Goal: Check status: Check status

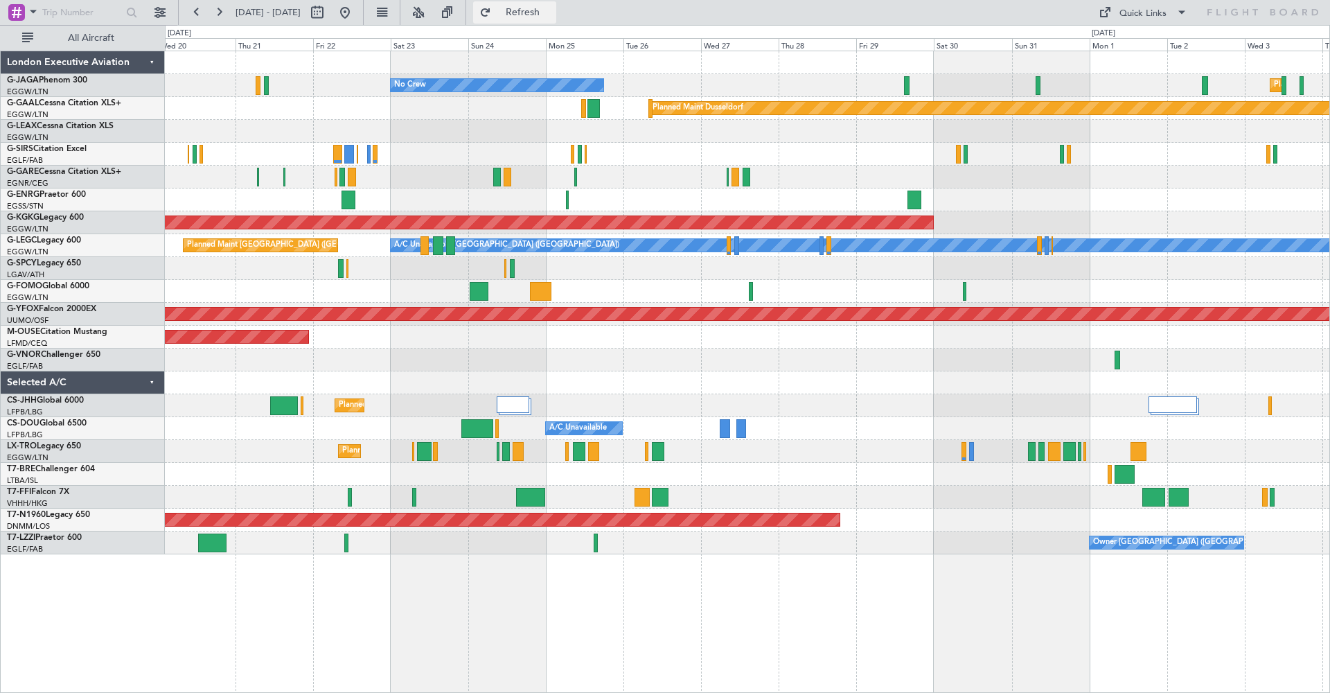
click at [552, 13] on span "Refresh" at bounding box center [523, 13] width 58 height 10
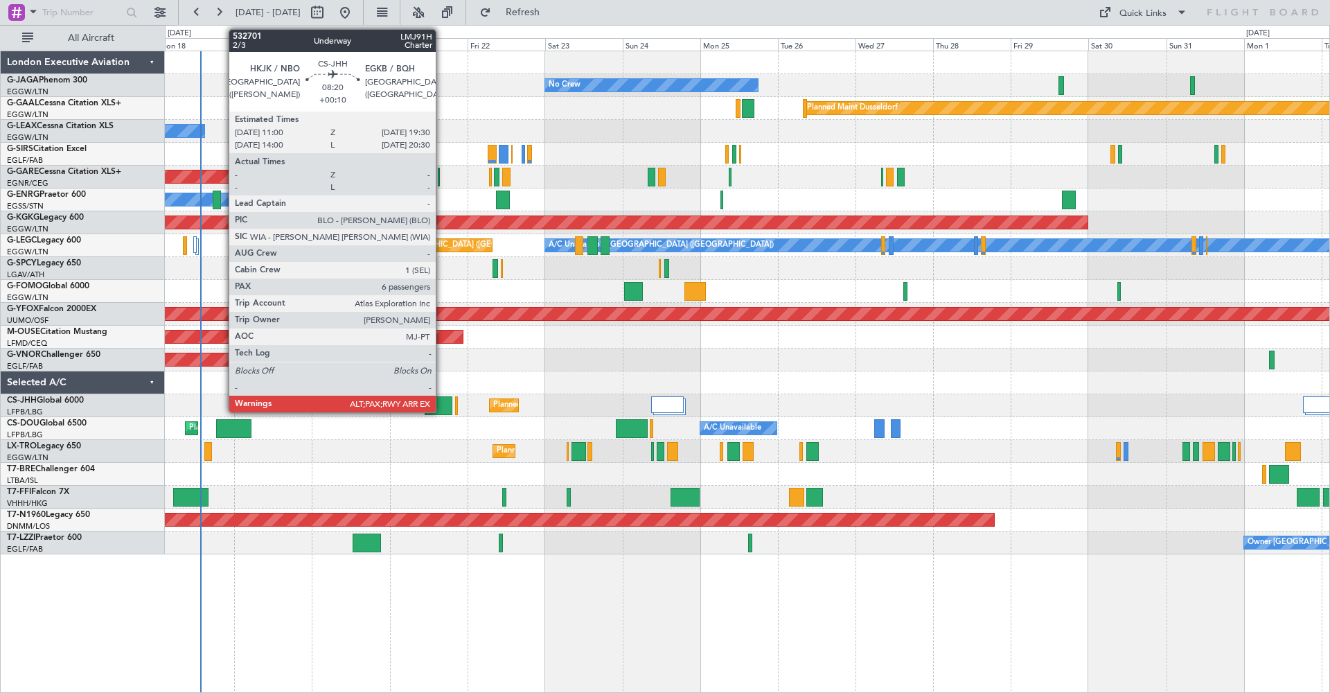
click at [442, 403] on div at bounding box center [439, 405] width 28 height 19
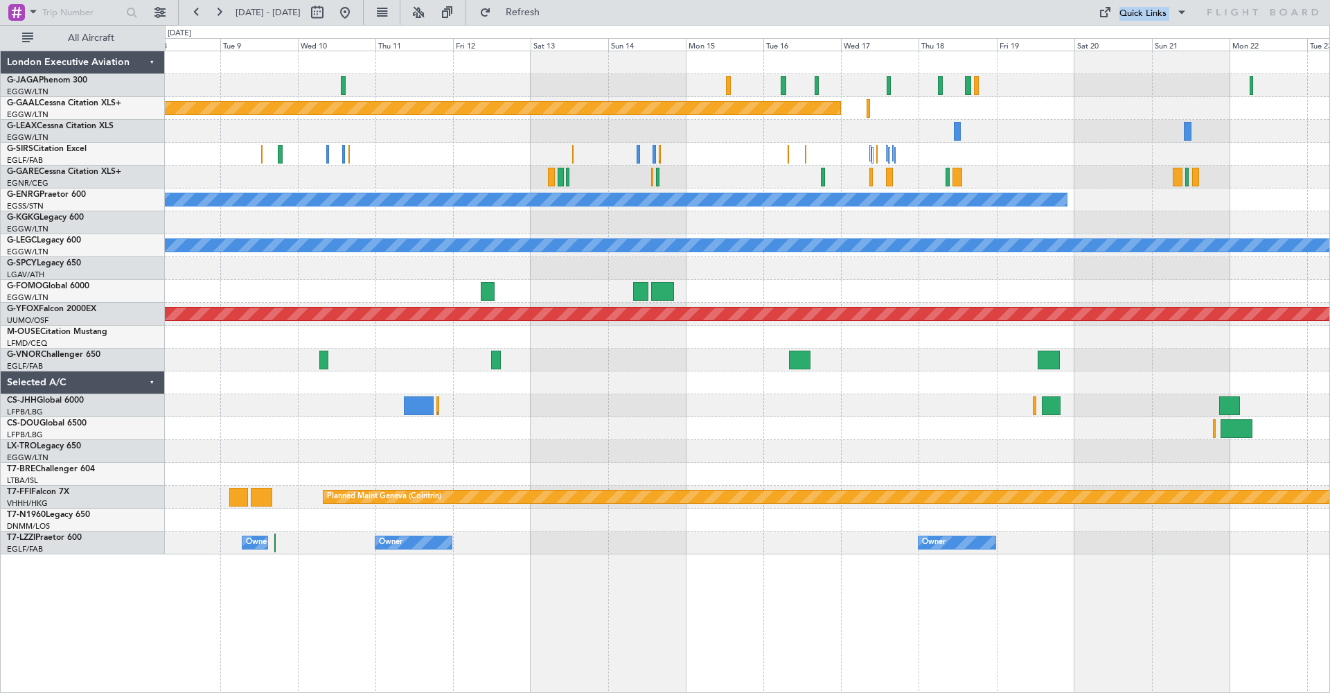
drag, startPoint x: 418, startPoint y: 32, endPoint x: 913, endPoint y: 17, distance: 495.0
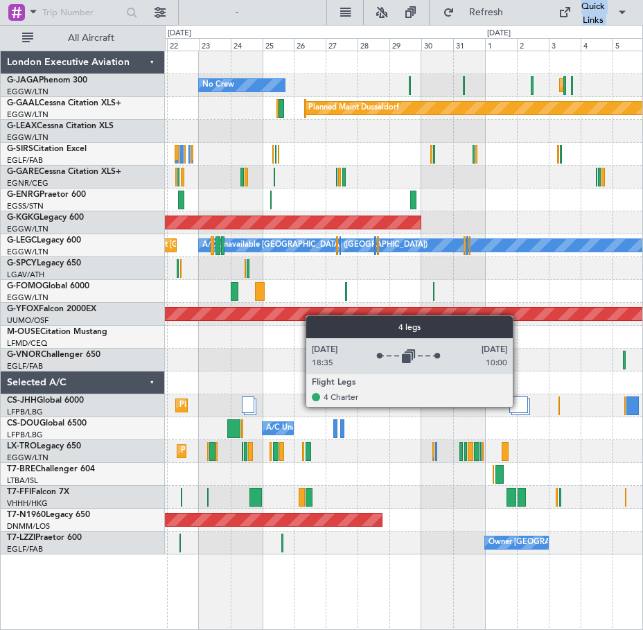
click at [519, 406] on div at bounding box center [518, 404] width 19 height 17
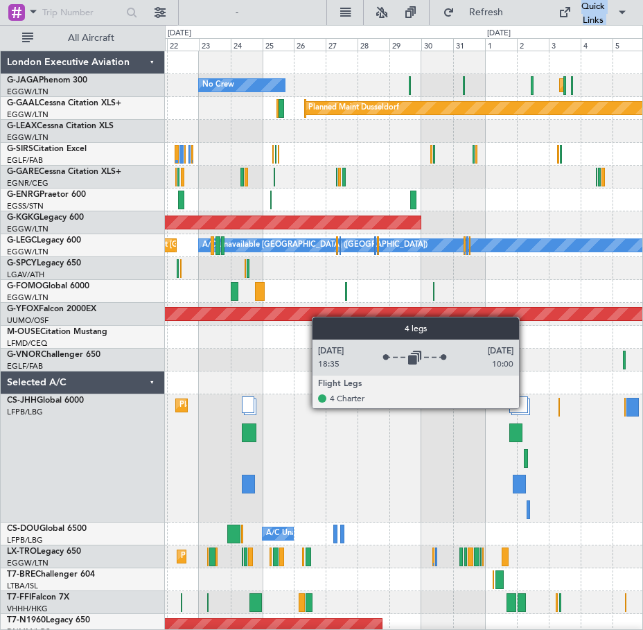
click at [525, 407] on div at bounding box center [518, 404] width 19 height 17
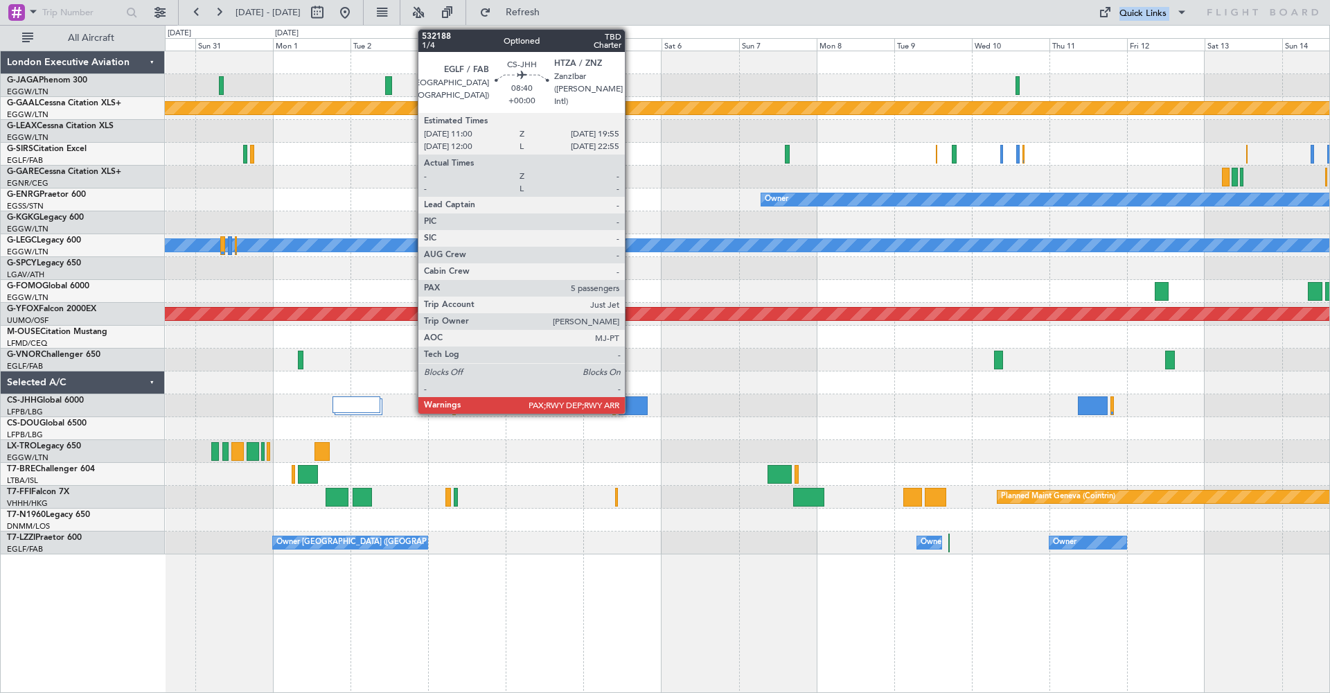
click at [631, 403] on div at bounding box center [633, 405] width 29 height 19
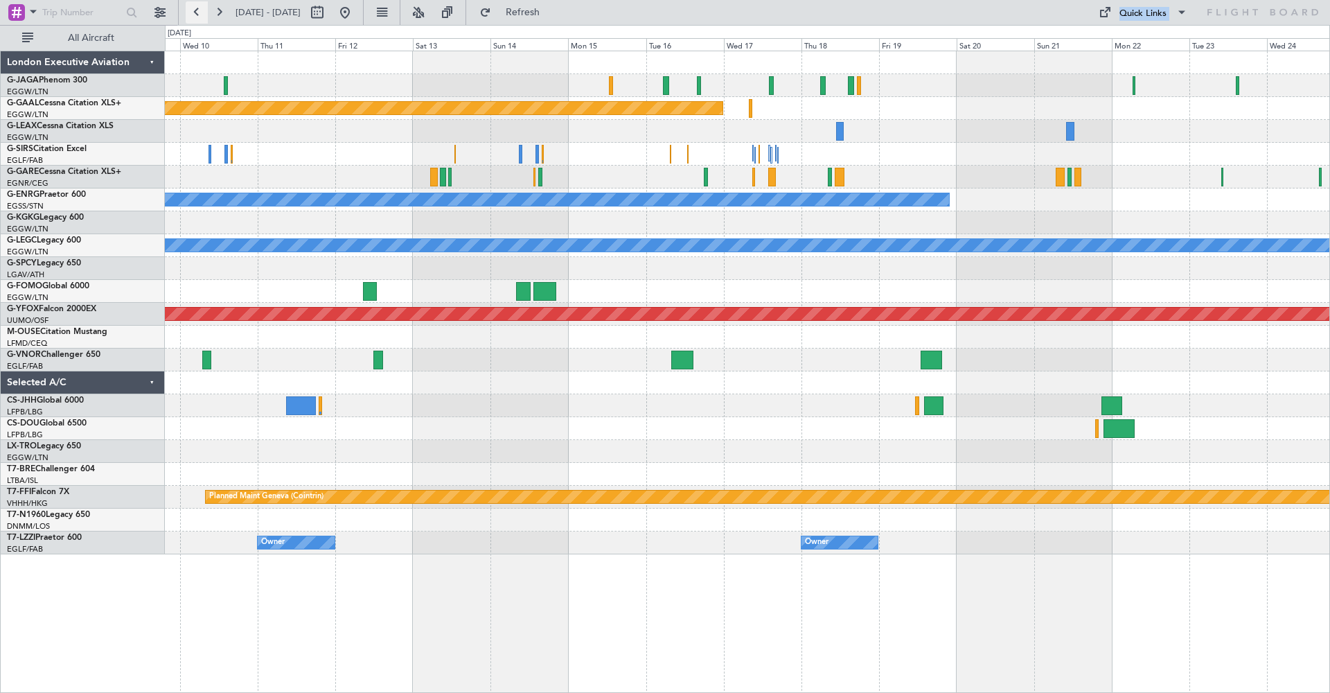
click at [197, 13] on button at bounding box center [197, 12] width 22 height 22
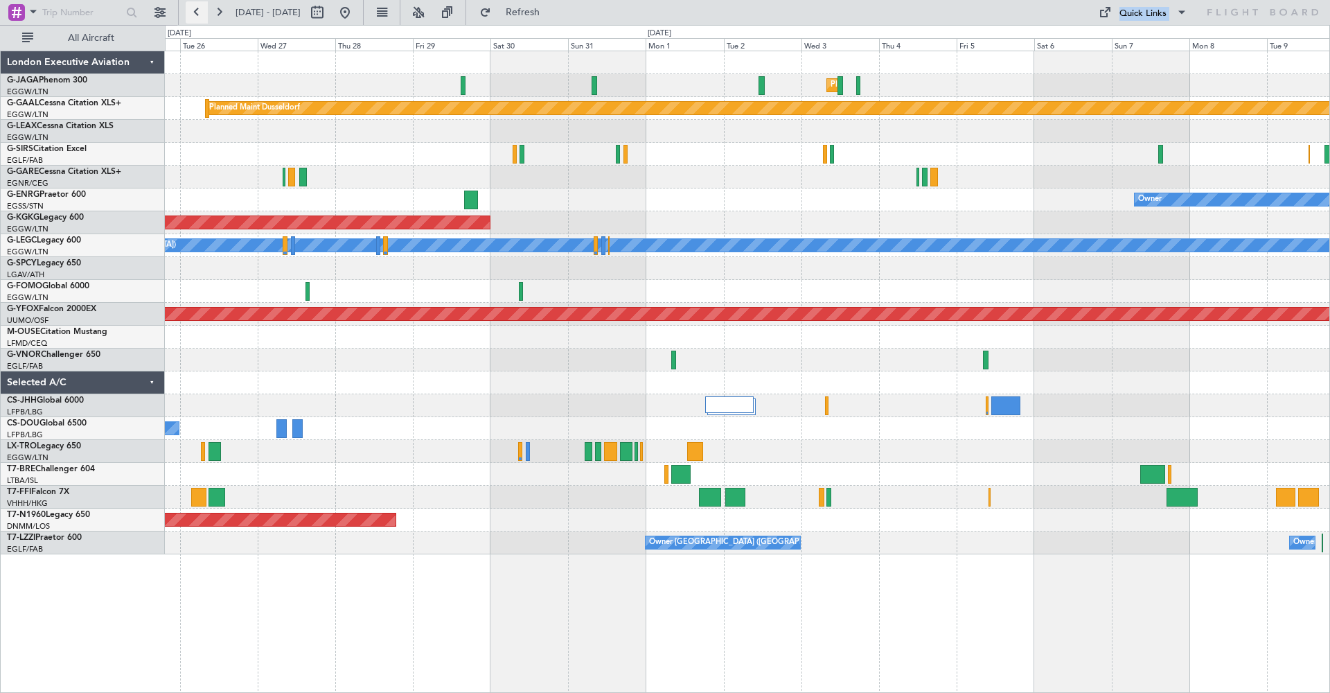
click at [197, 13] on button at bounding box center [197, 12] width 22 height 22
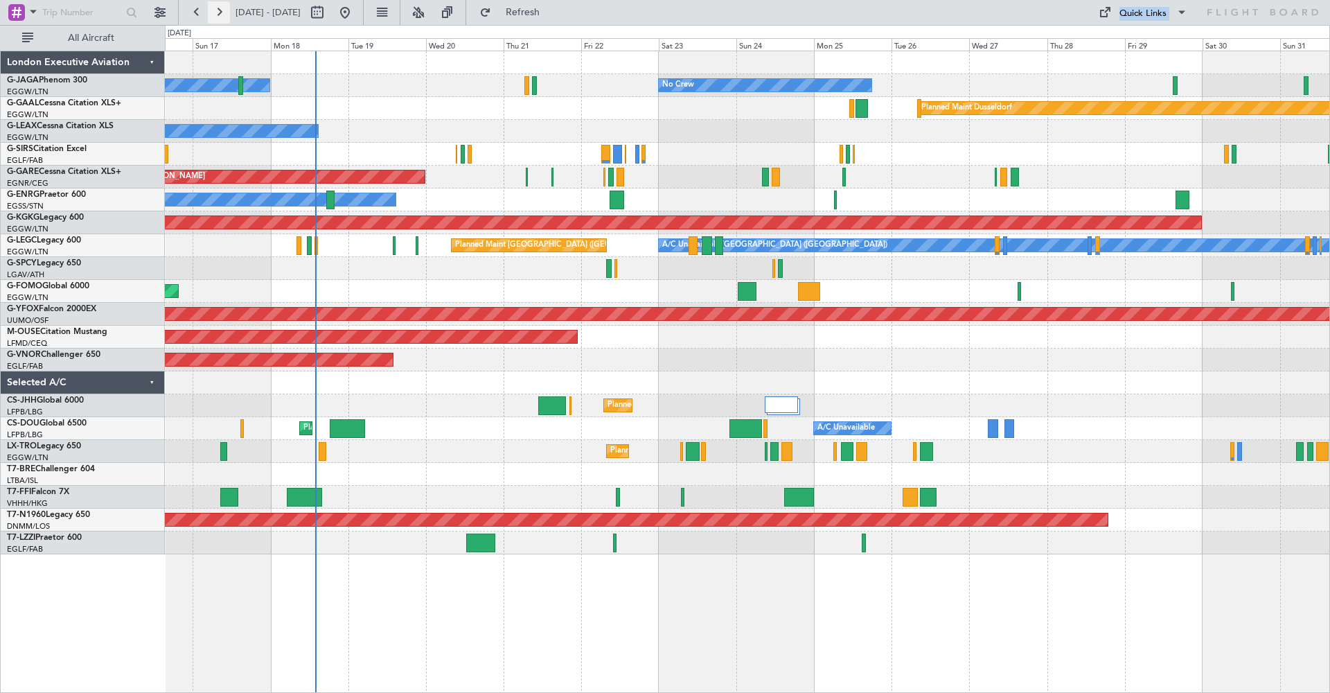
click at [219, 14] on button at bounding box center [219, 12] width 22 height 22
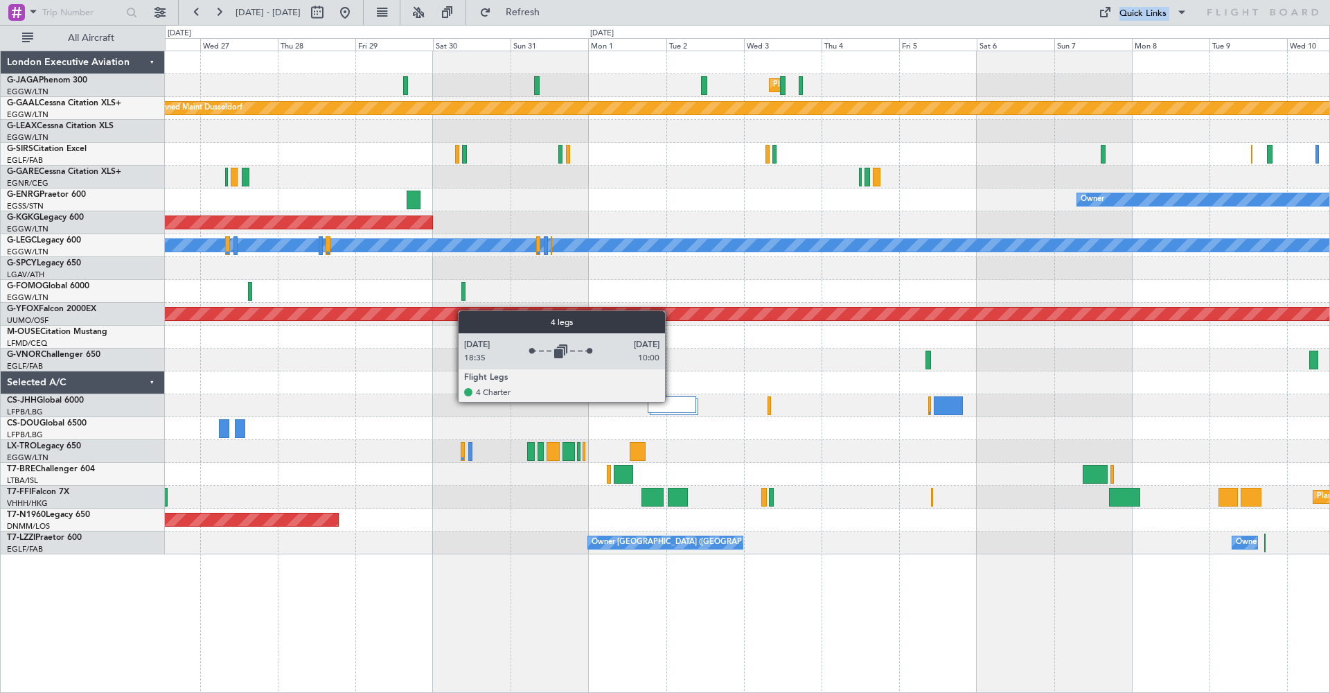
click at [671, 401] on div at bounding box center [672, 404] width 49 height 17
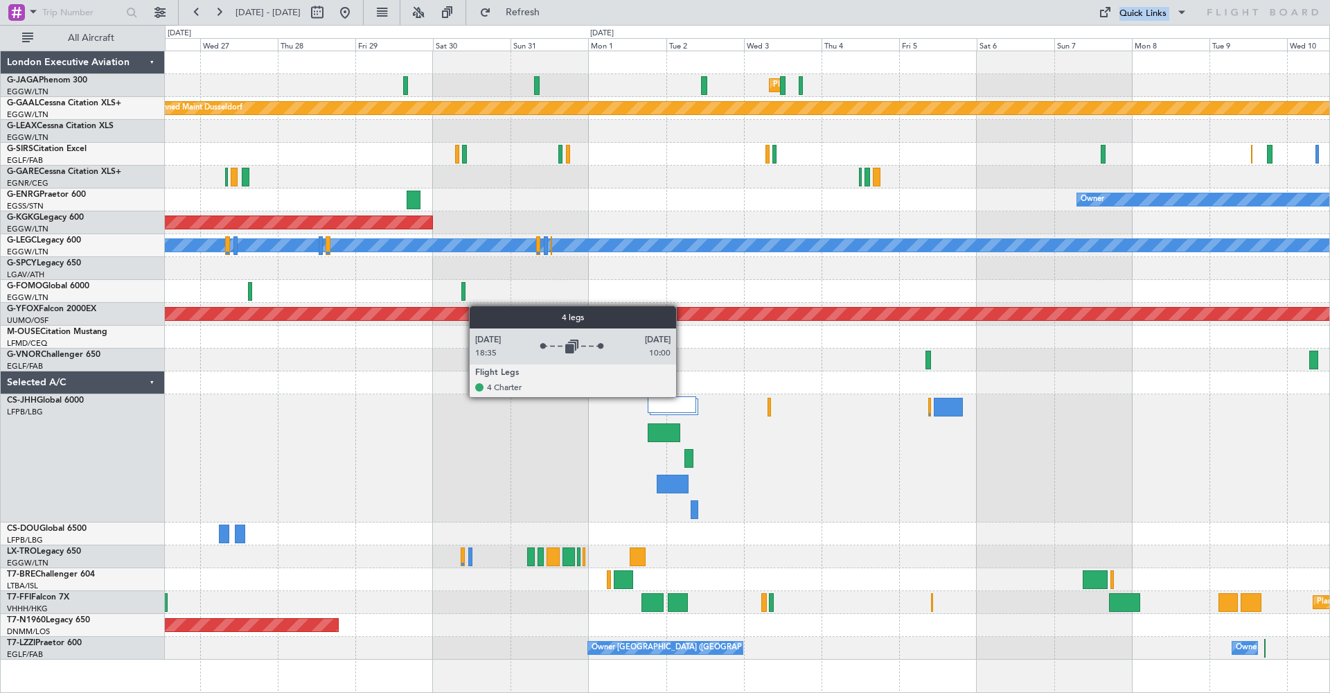
click at [683, 396] on div at bounding box center [672, 404] width 49 height 17
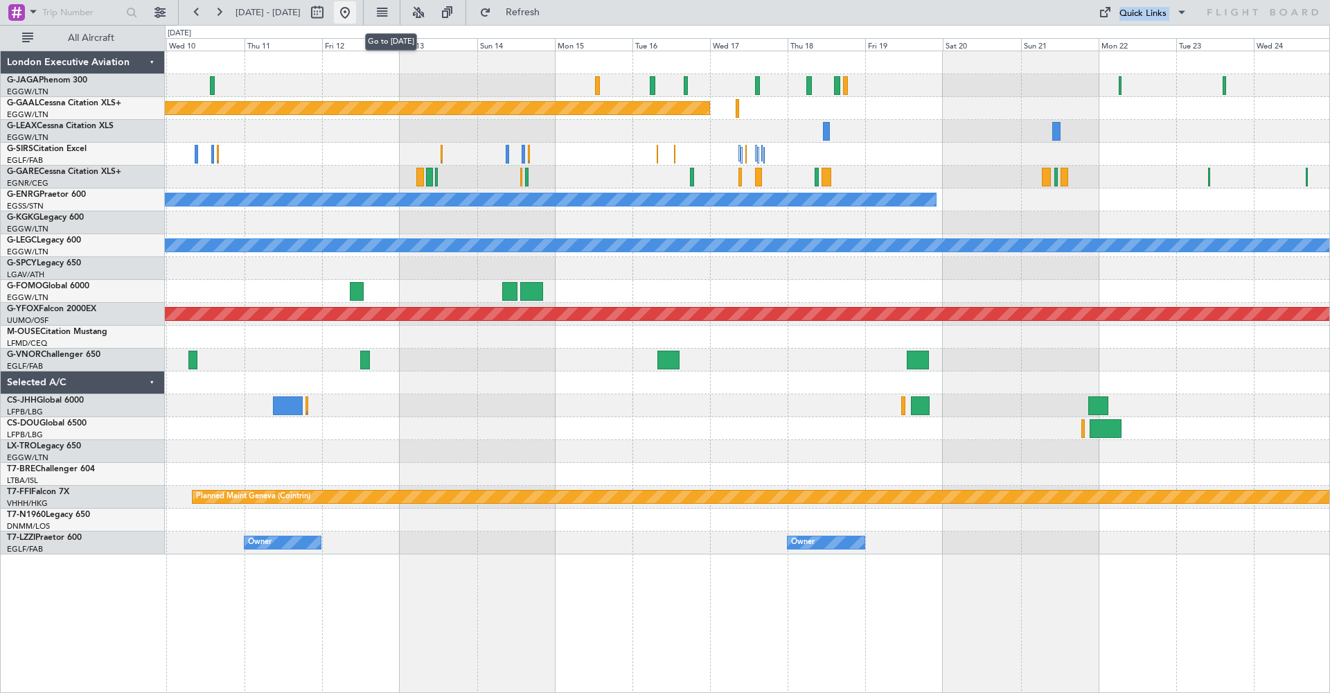
click at [356, 14] on button at bounding box center [345, 12] width 22 height 22
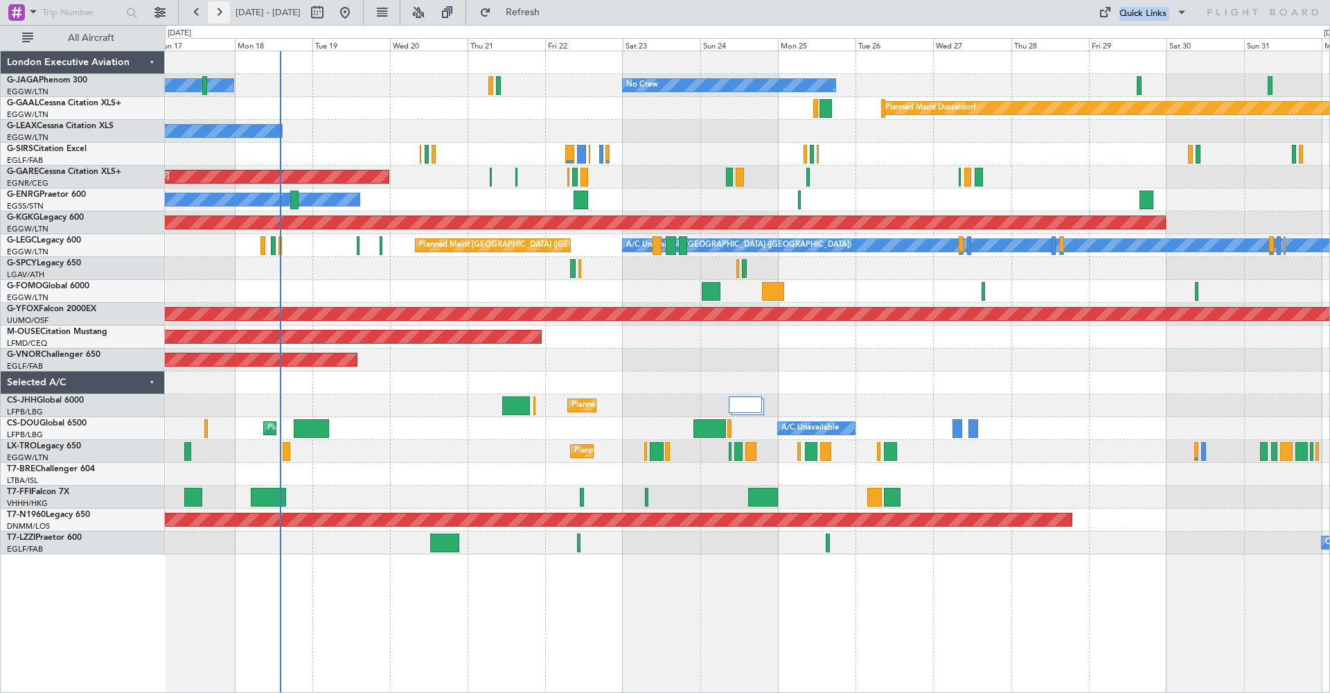
click at [216, 13] on button at bounding box center [219, 12] width 22 height 22
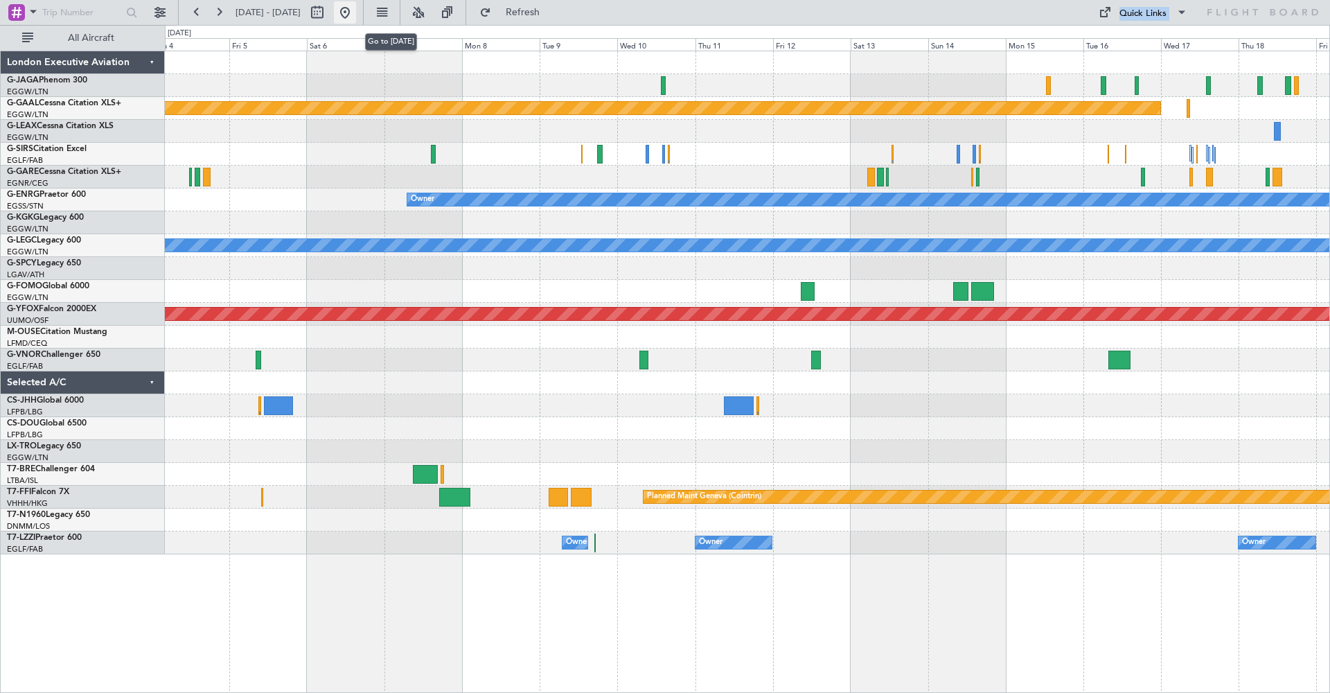
click at [356, 16] on button at bounding box center [345, 12] width 22 height 22
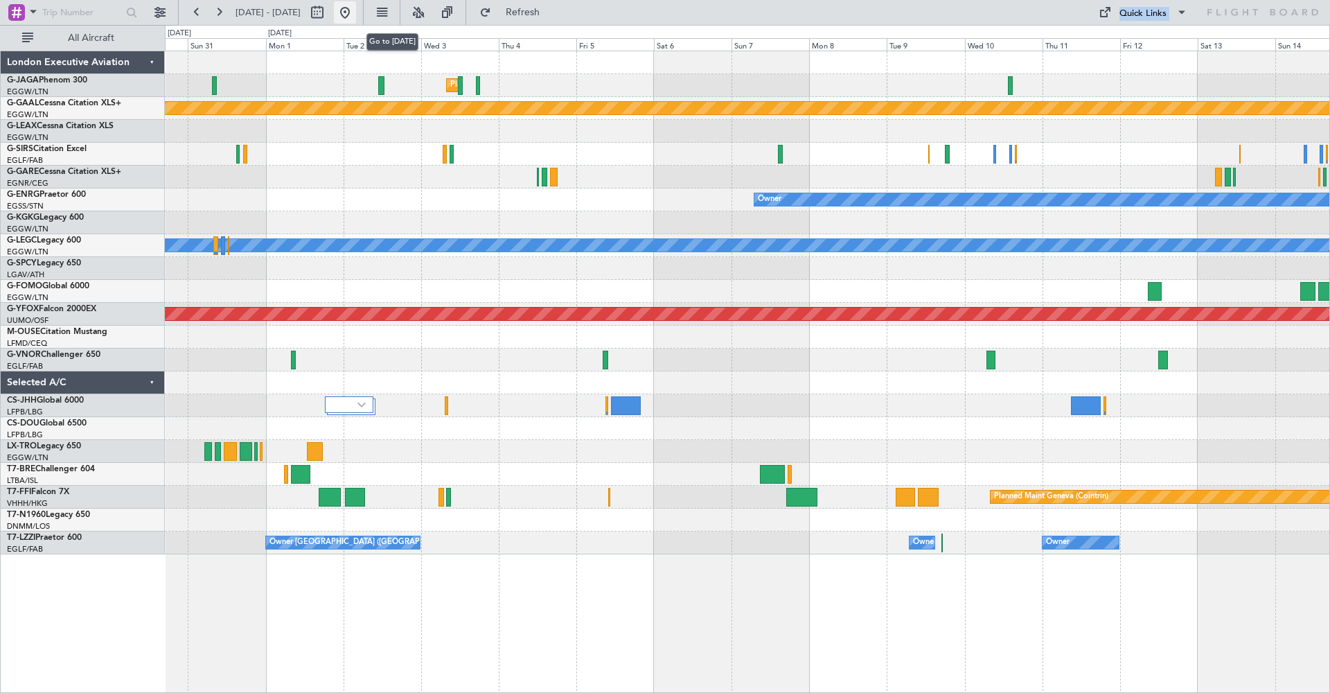
click at [356, 10] on button at bounding box center [345, 12] width 22 height 22
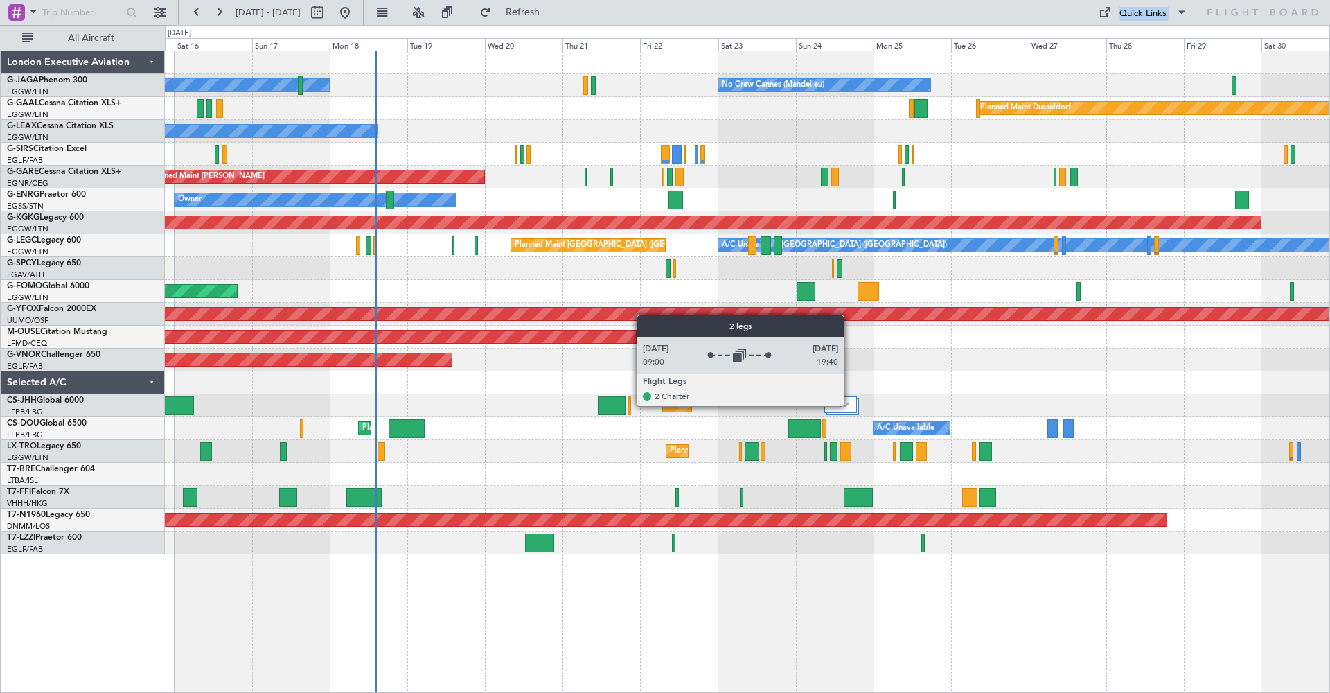
click at [850, 405] on div at bounding box center [841, 404] width 33 height 17
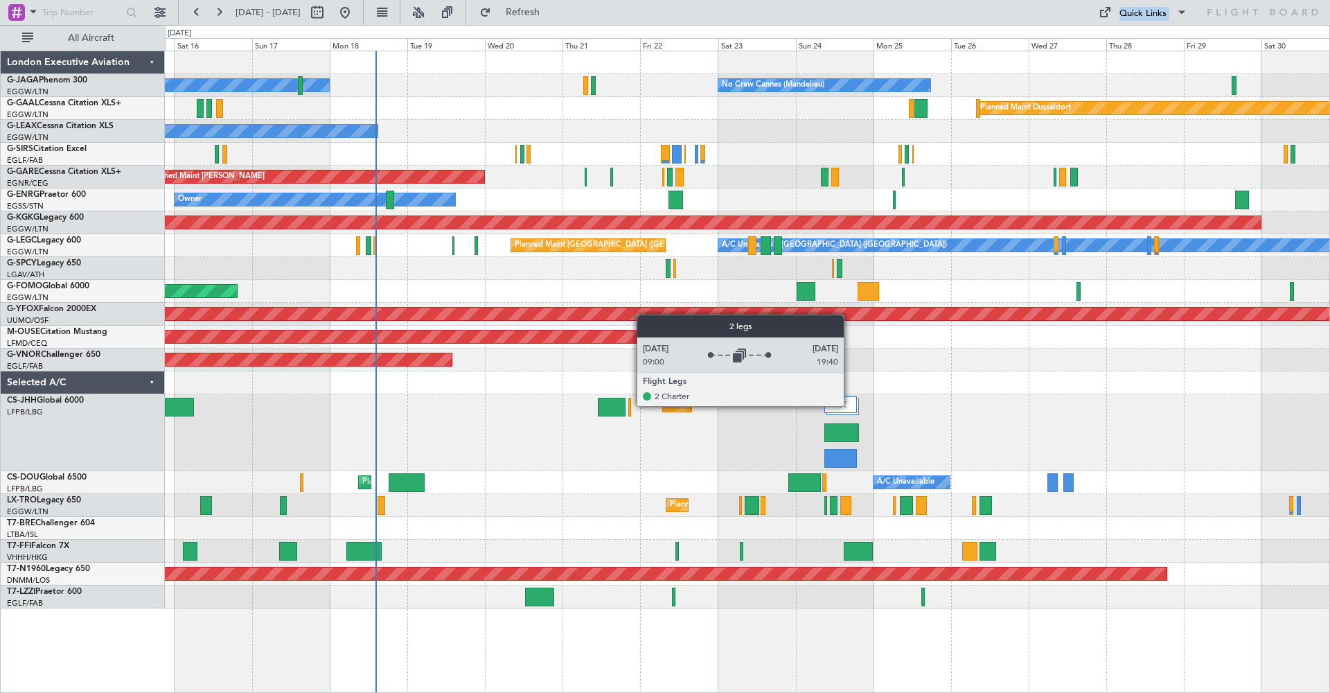
click at [850, 405] on div at bounding box center [841, 404] width 33 height 17
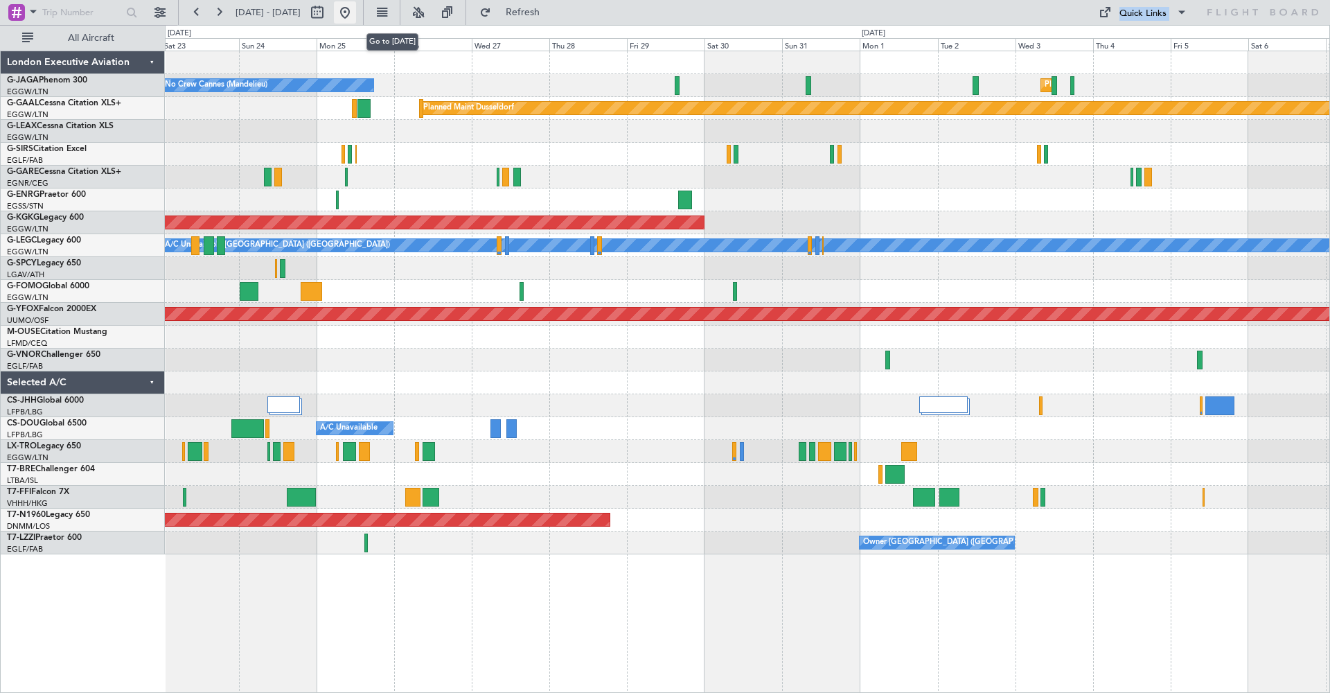
click at [356, 15] on button at bounding box center [345, 12] width 22 height 22
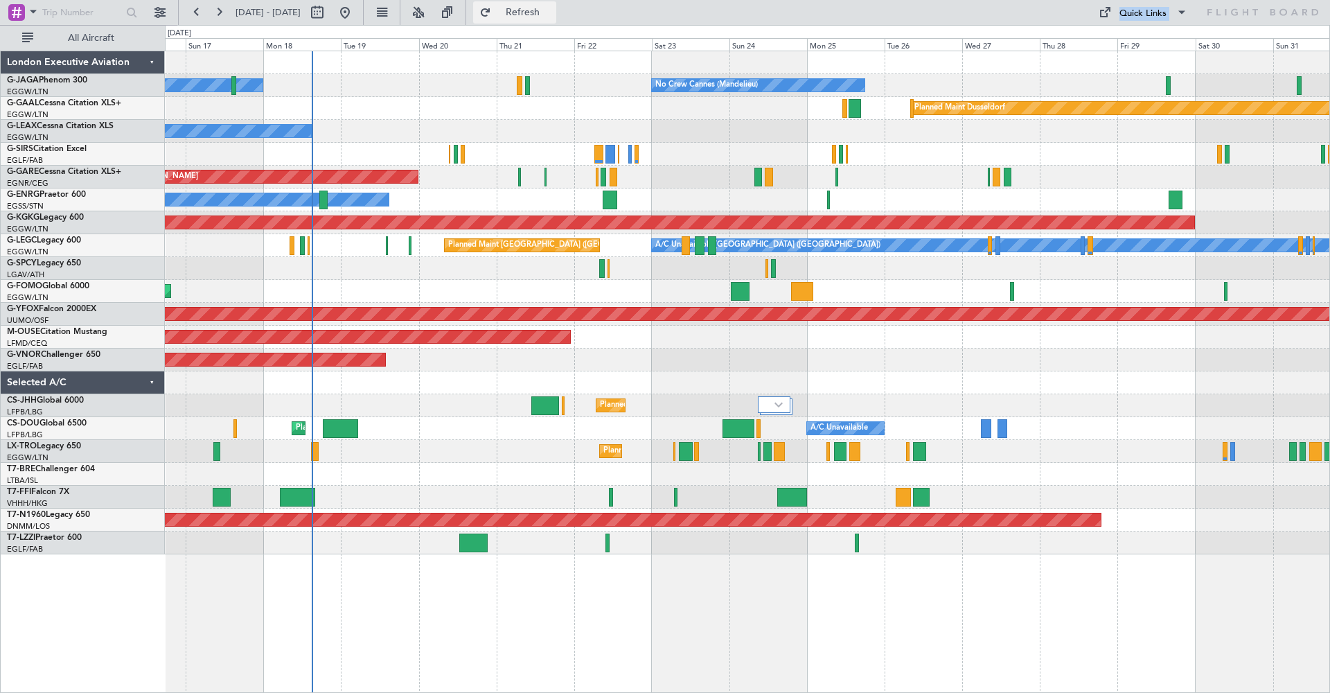
click at [552, 8] on span "Refresh" at bounding box center [523, 13] width 58 height 10
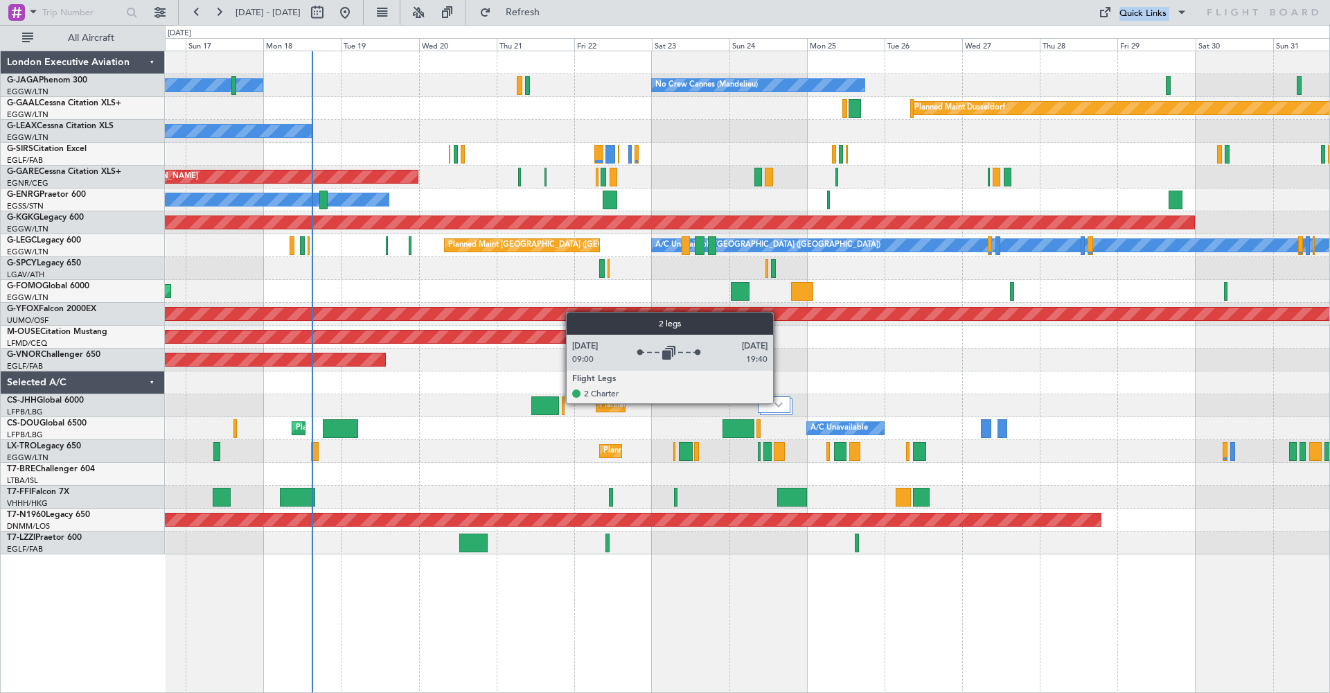
click at [780, 403] on img at bounding box center [779, 405] width 8 height 6
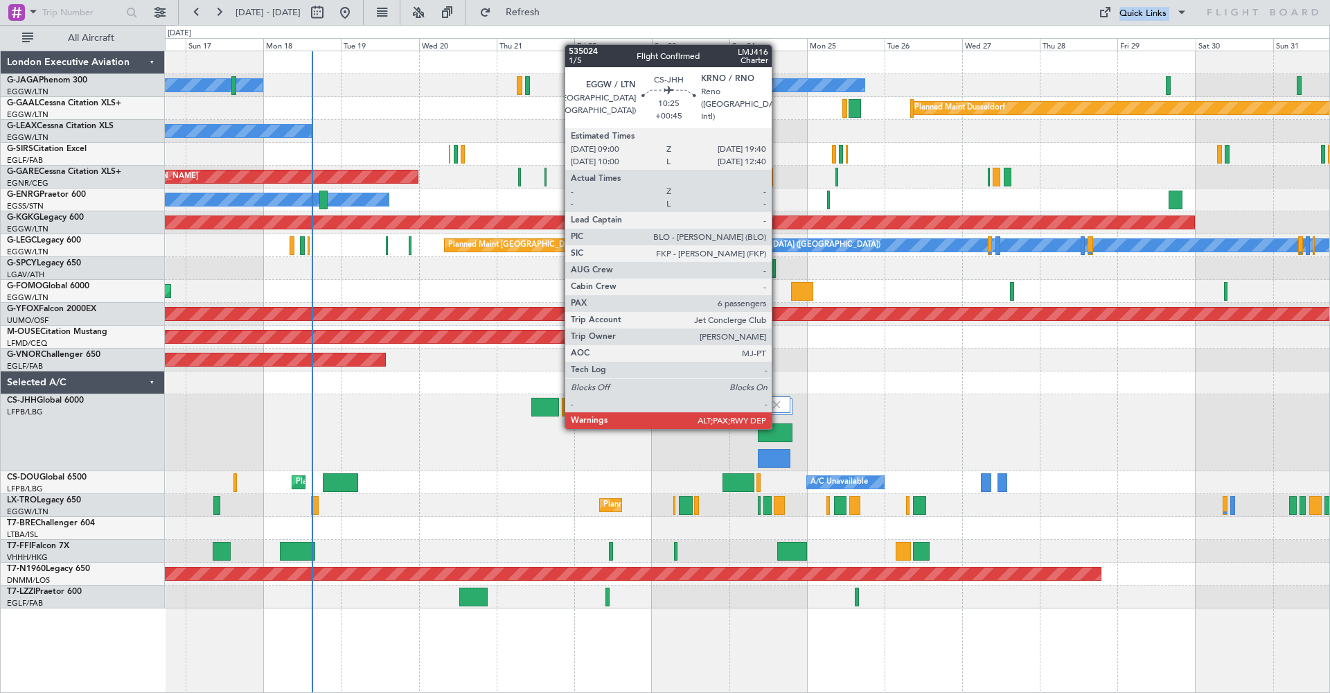
click at [778, 428] on div at bounding box center [775, 432] width 35 height 19
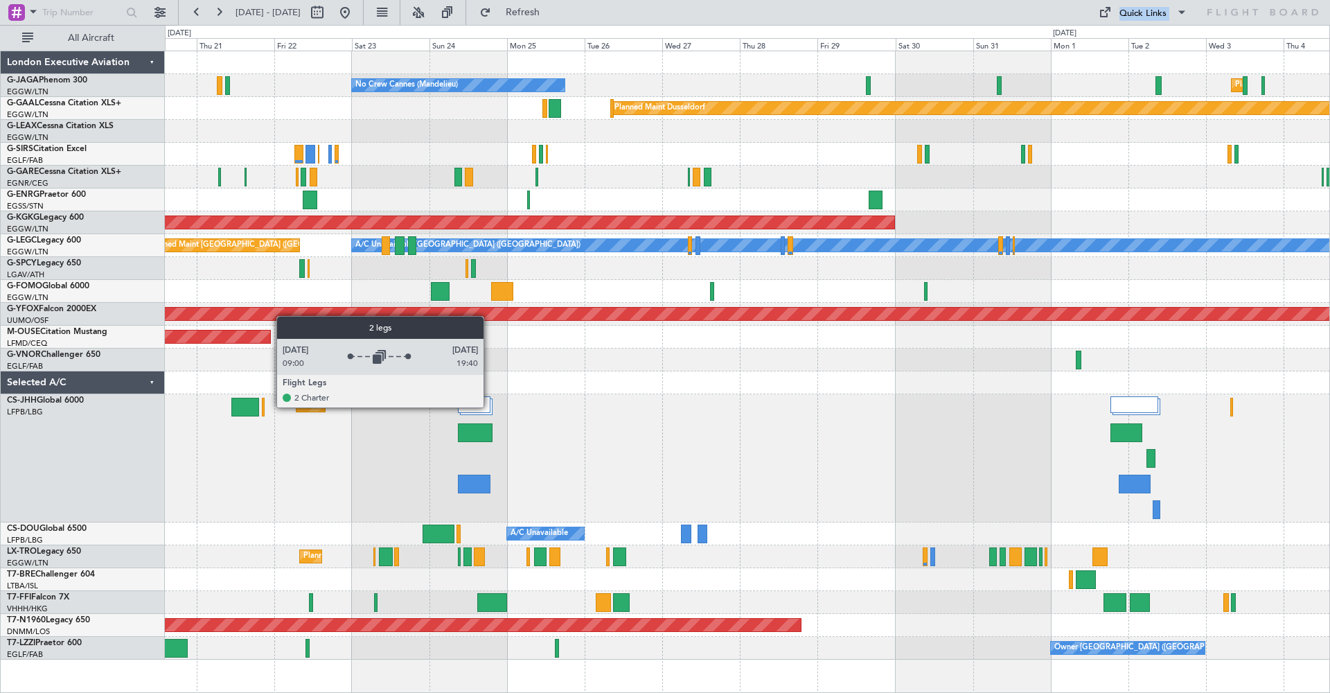
click at [490, 407] on div at bounding box center [474, 404] width 33 height 17
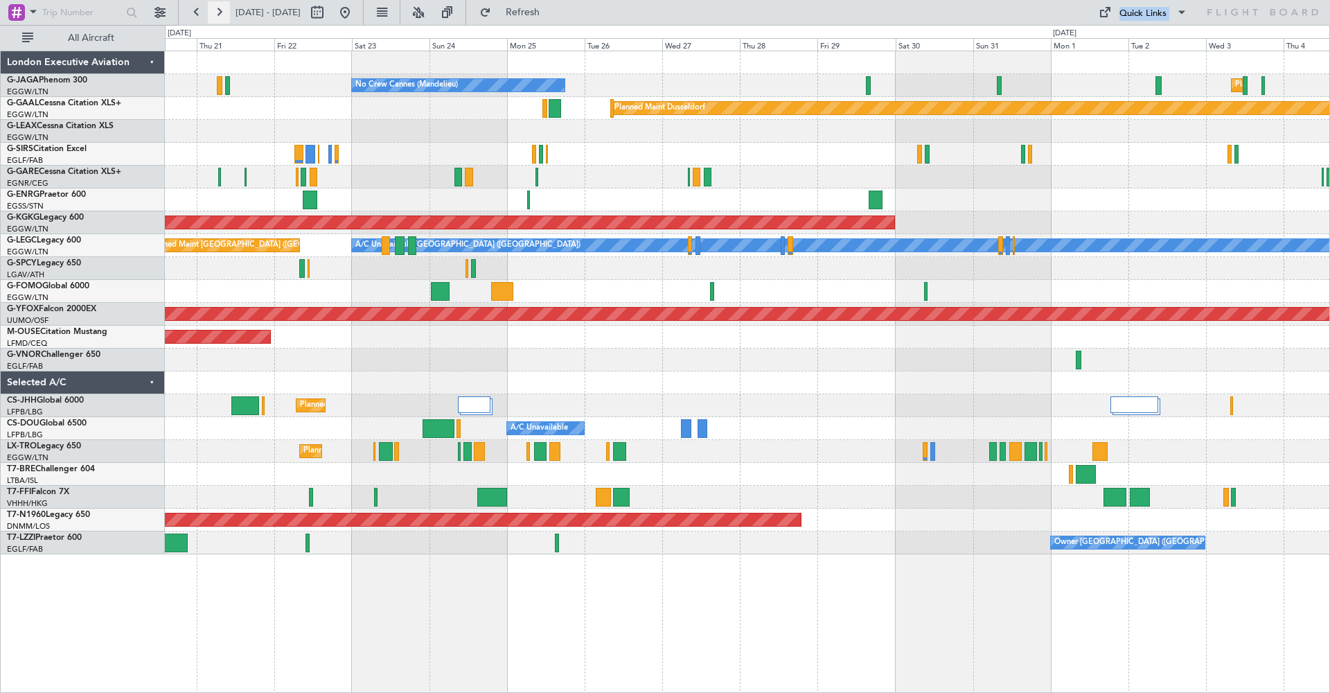
click at [220, 10] on button at bounding box center [219, 12] width 22 height 22
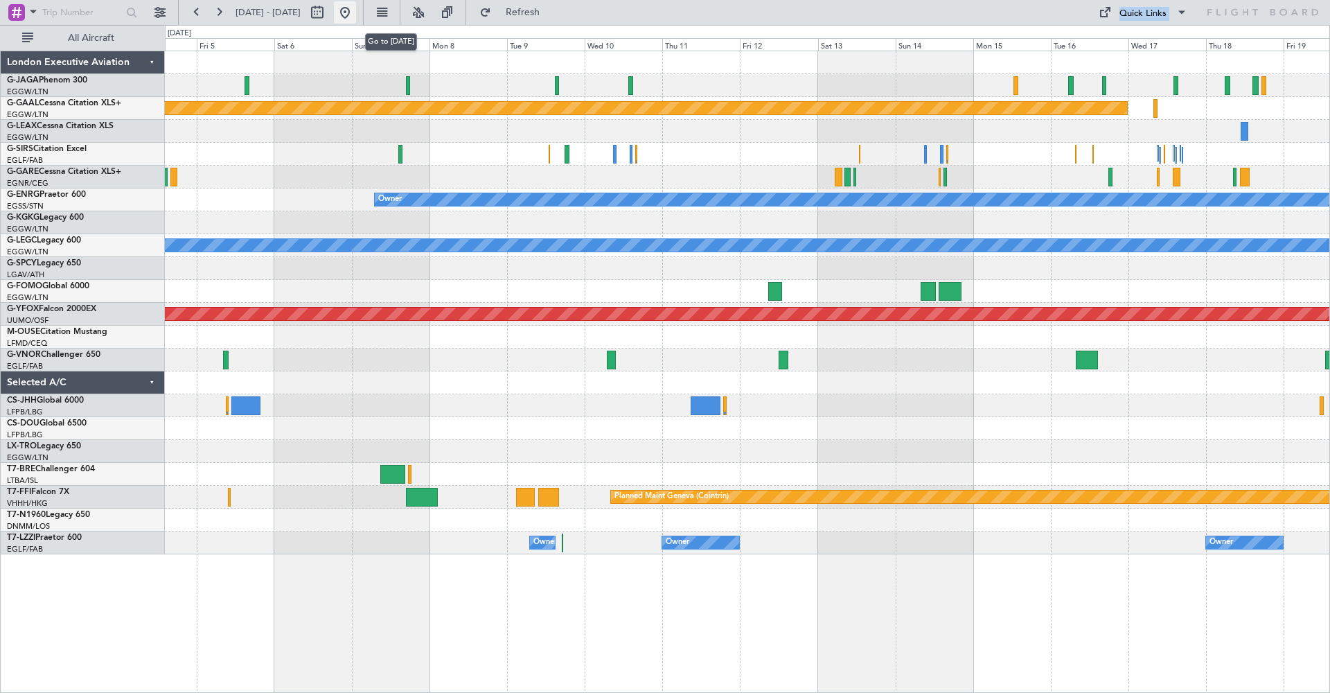
click at [356, 10] on button at bounding box center [345, 12] width 22 height 22
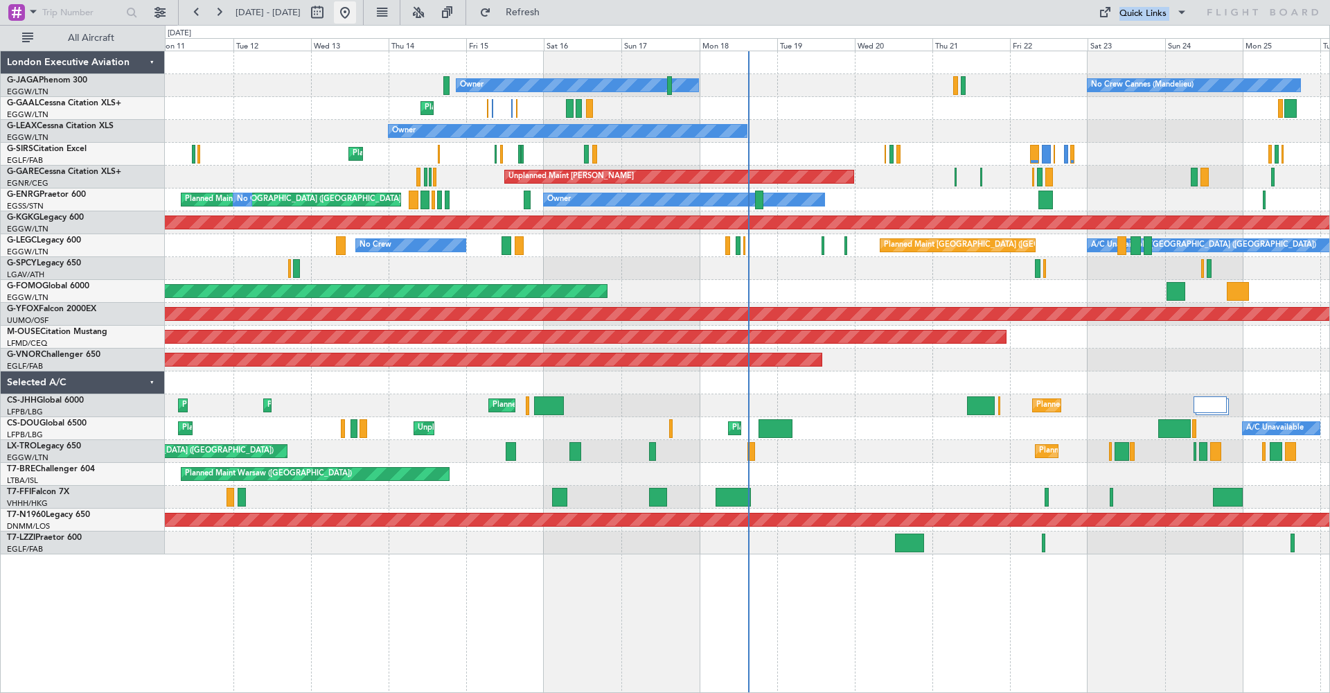
click at [356, 10] on button at bounding box center [345, 12] width 22 height 22
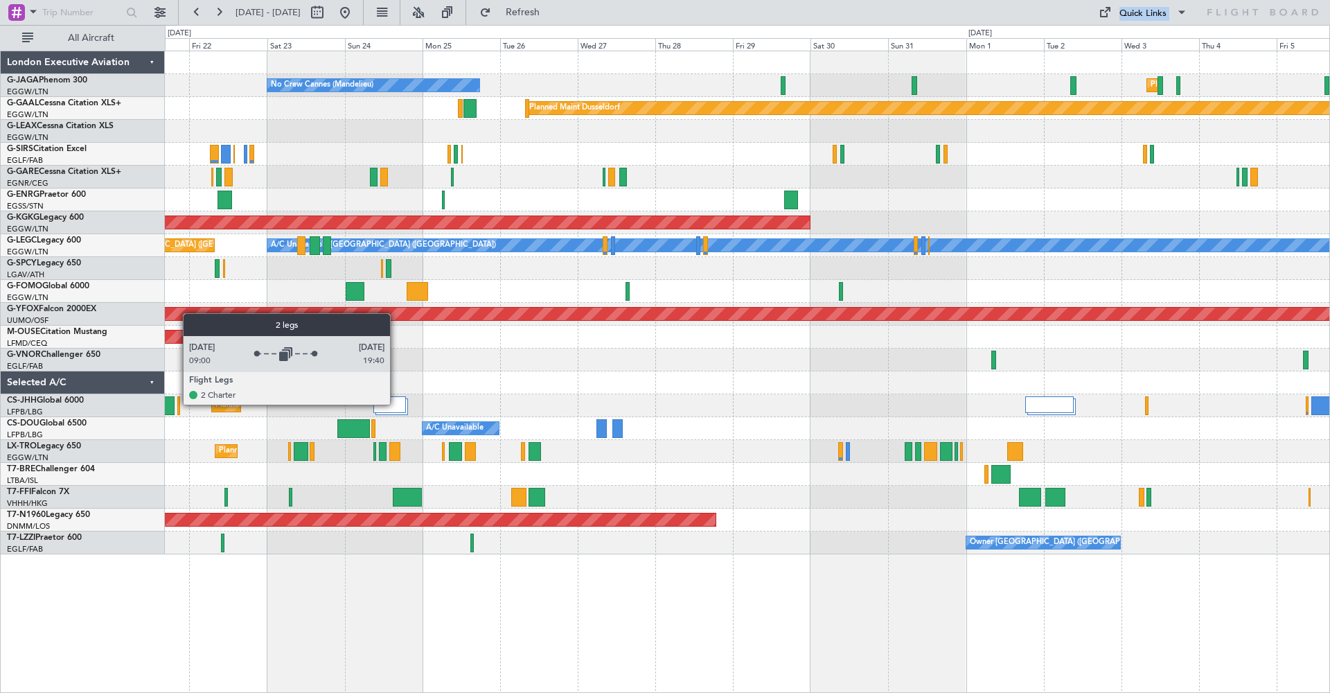
click at [396, 404] on div at bounding box center [389, 404] width 33 height 17
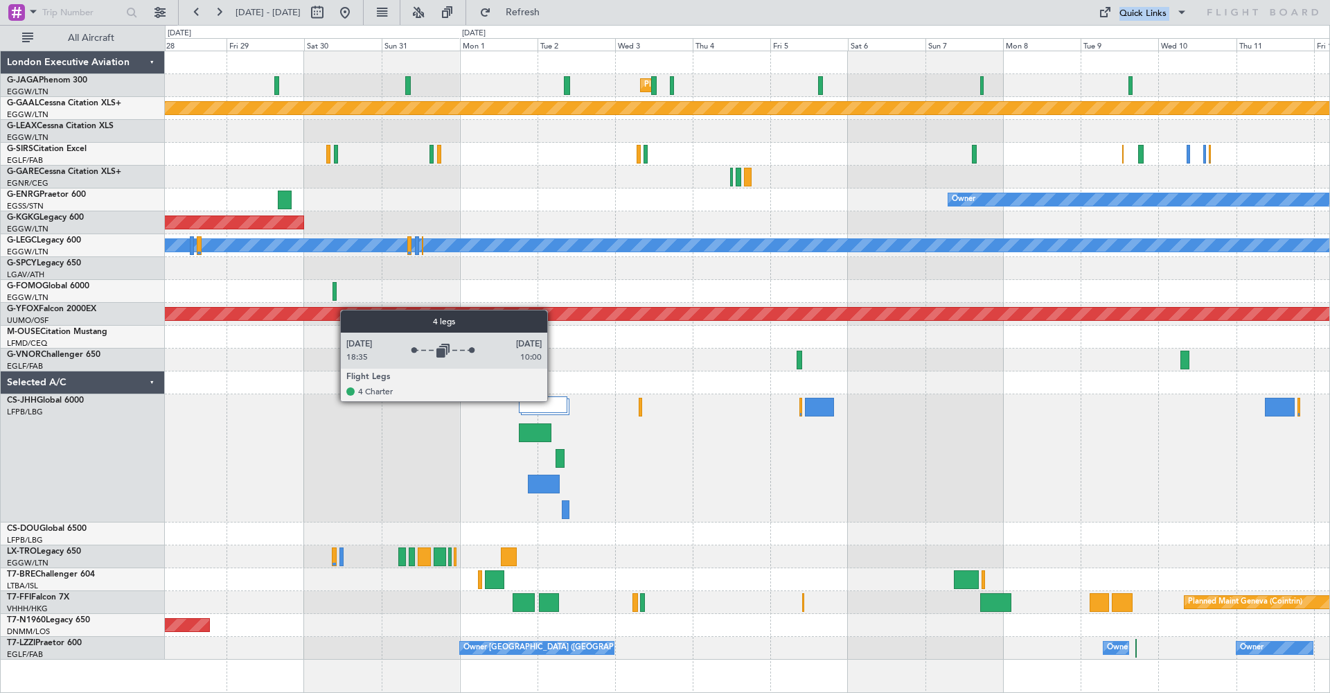
click at [554, 401] on div at bounding box center [543, 404] width 49 height 17
